Goal: Task Accomplishment & Management: Manage account settings

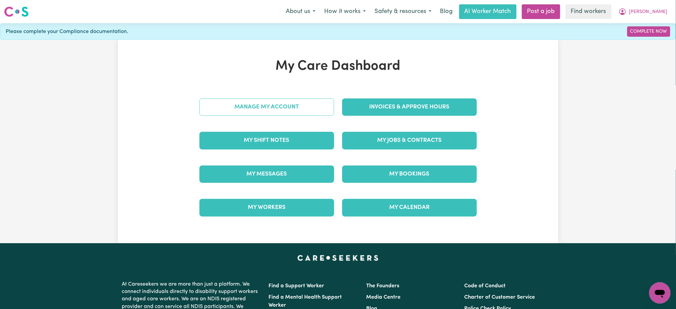
click at [327, 107] on link "Manage My Account" at bounding box center [266, 106] width 135 height 17
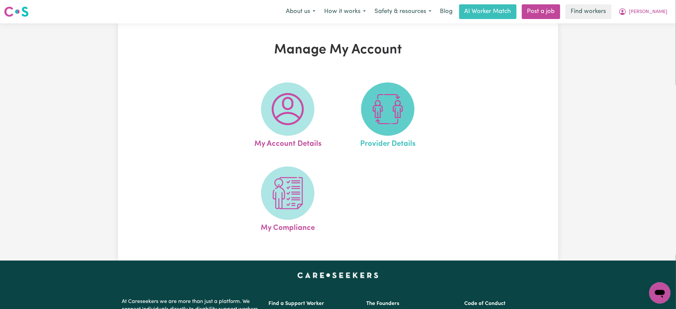
click at [397, 111] on img at bounding box center [388, 109] width 32 height 32
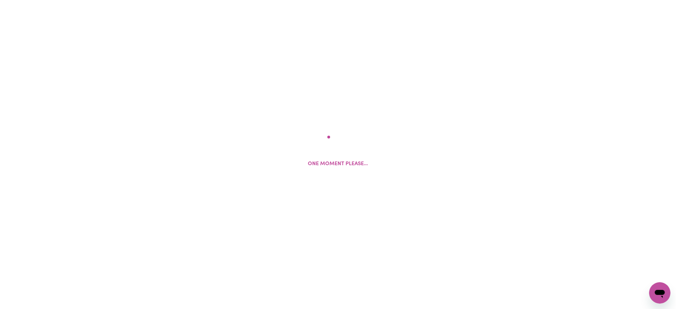
select select "NDIS_FUNDING_PLAN_MANAGED"
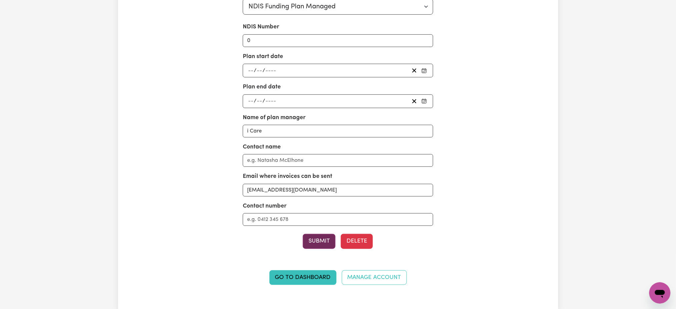
scroll to position [89, 0]
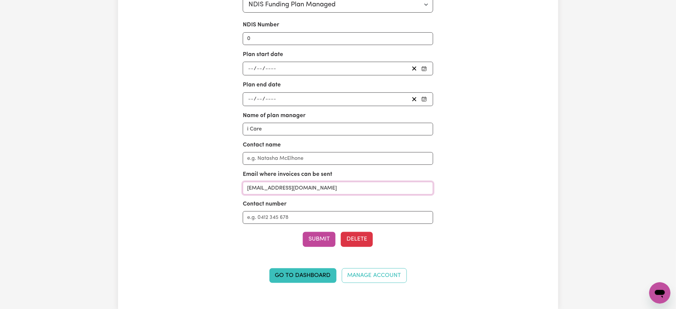
click at [337, 189] on input "[EMAIL_ADDRESS][DOMAIN_NAME]" at bounding box center [338, 188] width 190 height 13
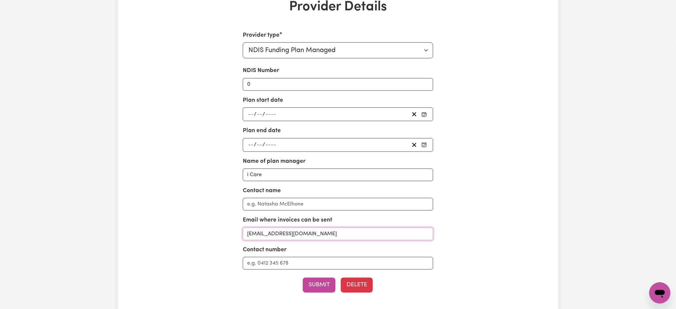
scroll to position [0, 0]
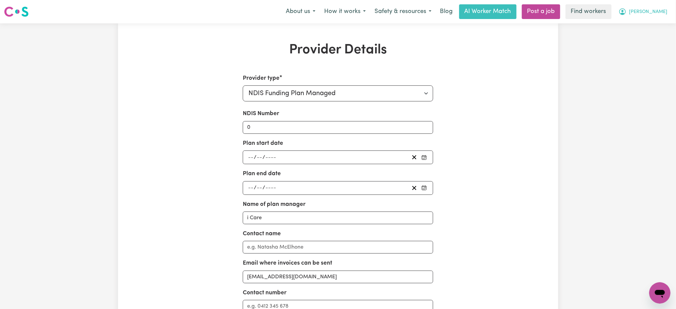
click at [669, 13] on button "[PERSON_NAME]" at bounding box center [643, 12] width 58 height 14
click at [656, 21] on link "My Dashboard" at bounding box center [645, 26] width 53 height 13
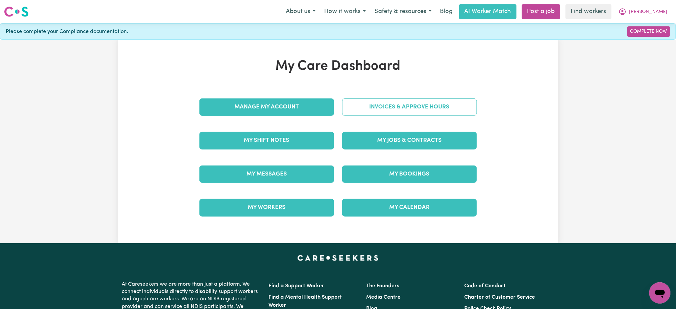
click at [461, 98] on link "Invoices & Approve Hours" at bounding box center [409, 106] width 135 height 17
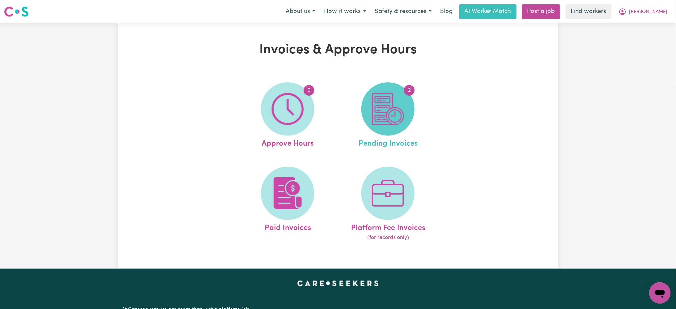
click at [385, 120] on img at bounding box center [388, 109] width 32 height 32
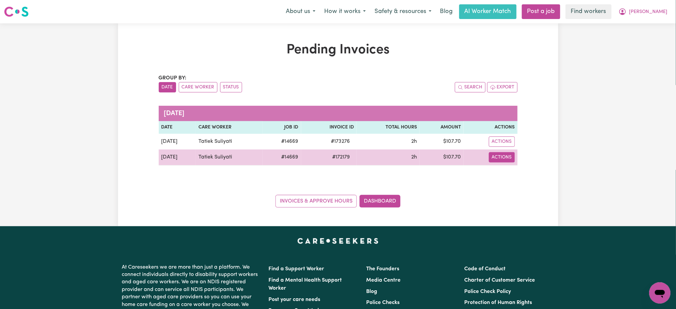
click at [507, 153] on button "Actions" at bounding box center [502, 157] width 26 height 10
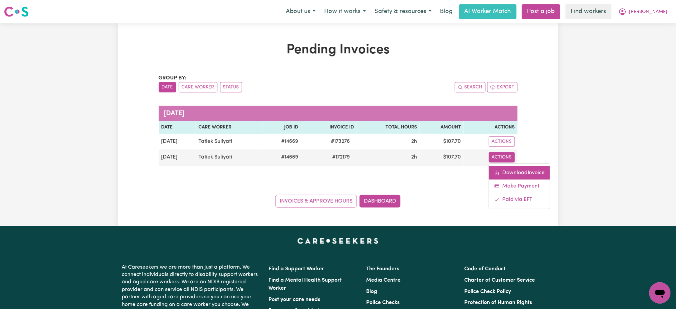
click at [509, 167] on link "Download Invoice" at bounding box center [519, 172] width 61 height 13
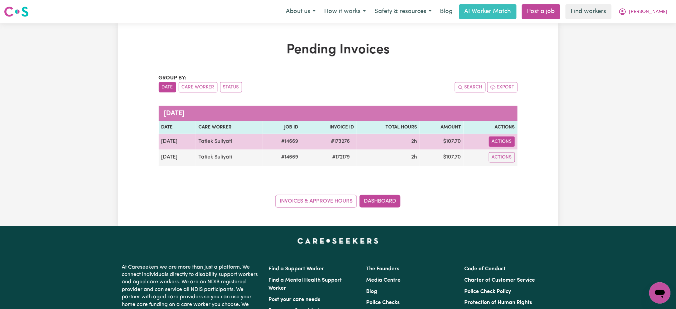
click at [507, 138] on button "Actions" at bounding box center [502, 141] width 26 height 10
click at [511, 158] on link "Download Invoice" at bounding box center [519, 156] width 61 height 13
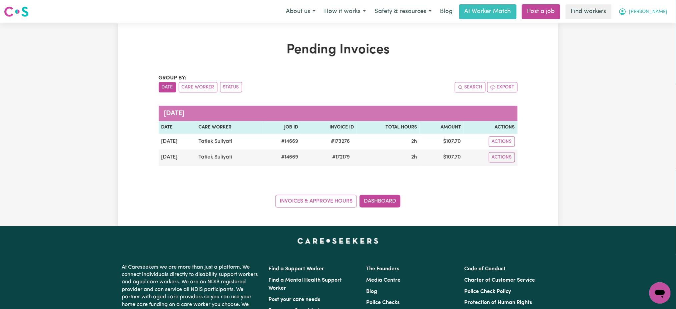
click at [660, 13] on span "[PERSON_NAME]" at bounding box center [648, 11] width 38 height 7
click at [657, 36] on link "Logout" at bounding box center [645, 38] width 53 height 13
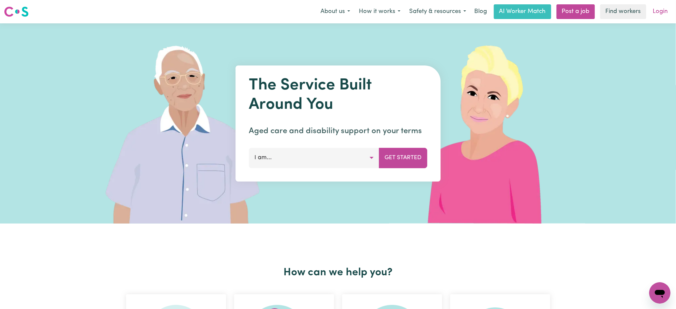
click at [663, 10] on link "Login" at bounding box center [660, 11] width 23 height 15
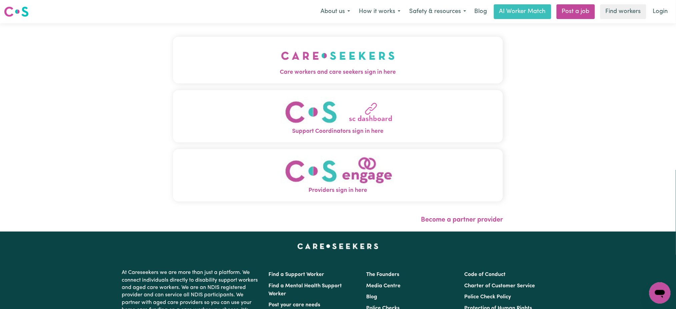
click at [301, 64] on img "Care workers and care seekers sign in here" at bounding box center [338, 55] width 114 height 25
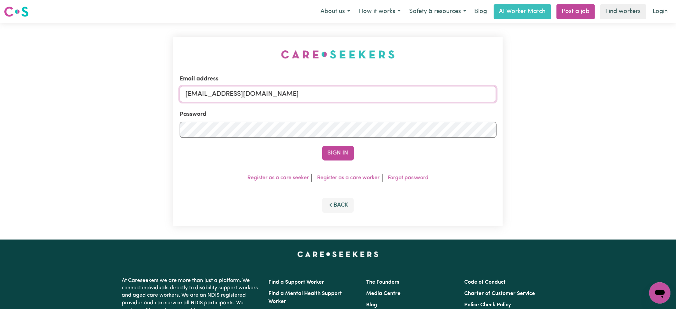
click at [206, 93] on input "[EMAIL_ADDRESS][DOMAIN_NAME]" at bounding box center [338, 94] width 317 height 16
drag, startPoint x: 219, startPoint y: 89, endPoint x: 422, endPoint y: 74, distance: 203.2
click at [422, 75] on div "Email address [EMAIL_ADDRESS][DOMAIN_NAME]" at bounding box center [338, 88] width 317 height 27
type input "[EMAIL_ADDRESS][PERSON_NAME][PERSON_NAME][DOMAIN_NAME]"
click at [322, 146] on button "Sign In" at bounding box center [338, 153] width 32 height 15
